Goal: Transaction & Acquisition: Download file/media

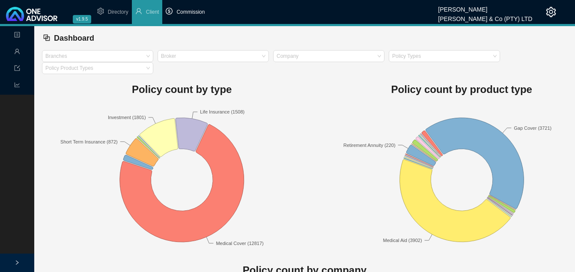
click at [194, 14] on span "Commission" at bounding box center [190, 12] width 28 height 6
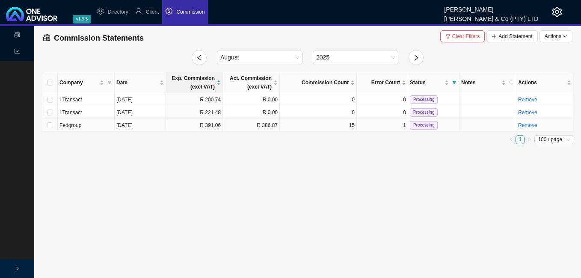
click at [223, 125] on td "R 386.87" at bounding box center [251, 125] width 57 height 13
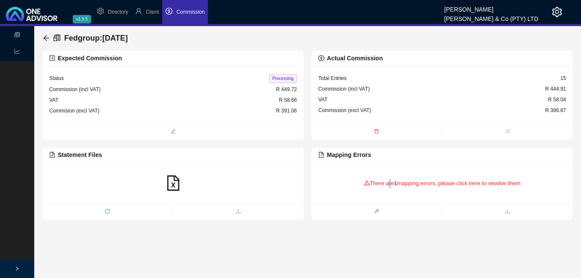
click at [386, 182] on div "There are 1 mapping errors, please click here to resolve them" at bounding box center [442, 183] width 248 height 27
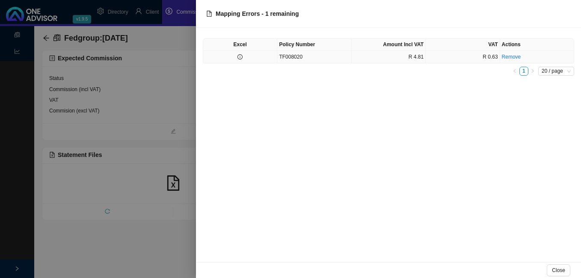
click at [244, 58] on td at bounding box center [240, 57] width 74 height 12
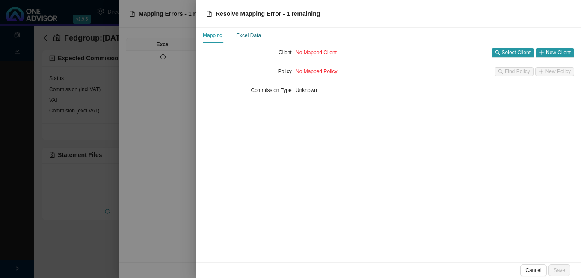
click at [244, 37] on div "Excel Data" at bounding box center [248, 35] width 25 height 9
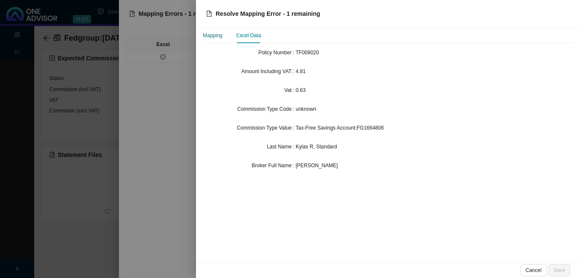
click at [216, 39] on div "Mapping" at bounding box center [213, 35] width 20 height 9
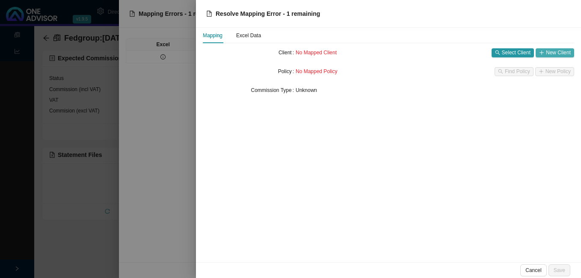
click at [550, 51] on span "New Client" at bounding box center [558, 52] width 25 height 9
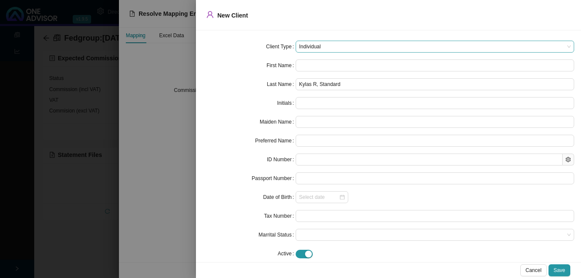
click at [367, 47] on span "Individual" at bounding box center [435, 46] width 272 height 11
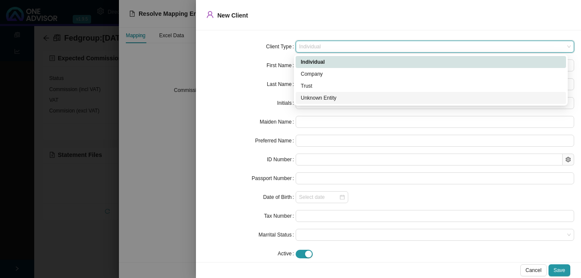
click at [339, 97] on div "Unknown Entity" at bounding box center [431, 98] width 260 height 9
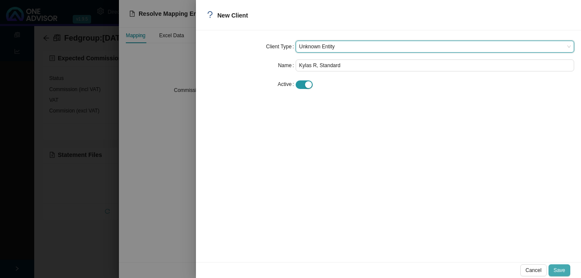
click at [564, 270] on span "Save" at bounding box center [560, 270] width 12 height 9
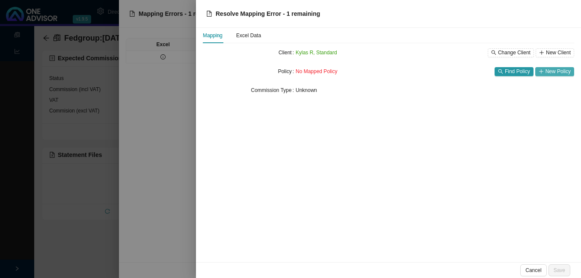
click at [549, 71] on span "New Policy" at bounding box center [558, 71] width 25 height 9
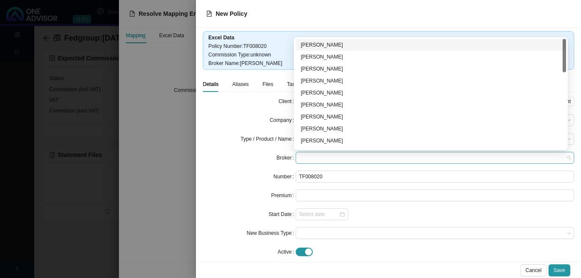
click at [339, 157] on span at bounding box center [435, 157] width 272 height 11
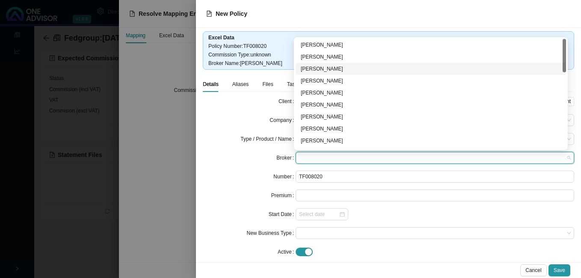
click at [348, 69] on div "[PERSON_NAME]" at bounding box center [431, 69] width 260 height 9
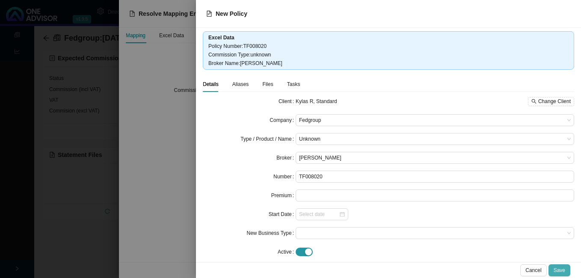
click at [561, 269] on span "Save" at bounding box center [560, 270] width 12 height 9
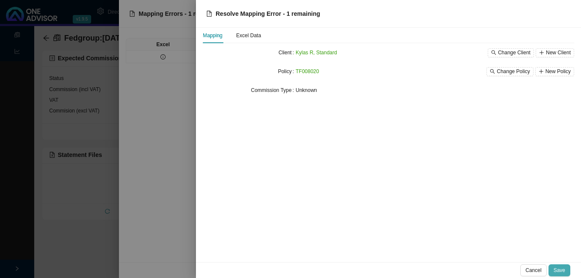
click at [560, 267] on span "Save" at bounding box center [560, 270] width 12 height 9
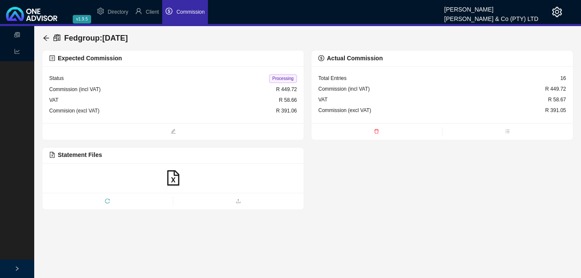
click at [285, 80] on span "Processing" at bounding box center [283, 78] width 28 height 9
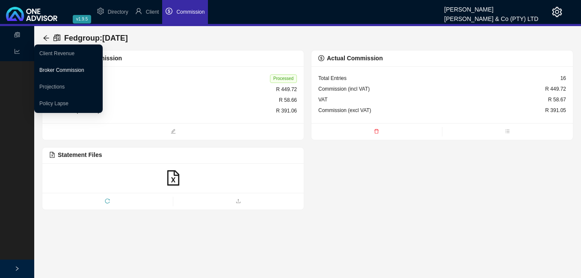
click at [60, 71] on link "Broker Commission" at bounding box center [61, 70] width 45 height 6
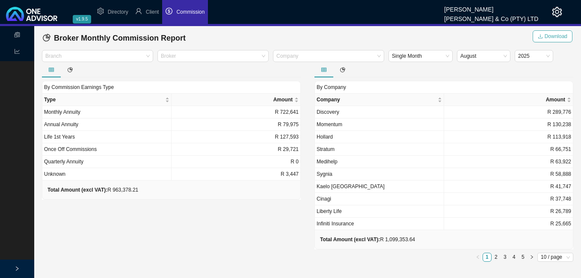
click at [561, 36] on span "Download" at bounding box center [556, 36] width 23 height 9
drag, startPoint x: 557, startPoint y: 35, endPoint x: 501, endPoint y: 128, distance: 109.2
click at [501, 128] on main "Broker Monthly Commission Report Download Branch Broker Company Single Month [D…" at bounding box center [308, 145] width 532 height 239
click at [551, 37] on span "Download" at bounding box center [556, 36] width 23 height 9
